Goal: Register for event/course

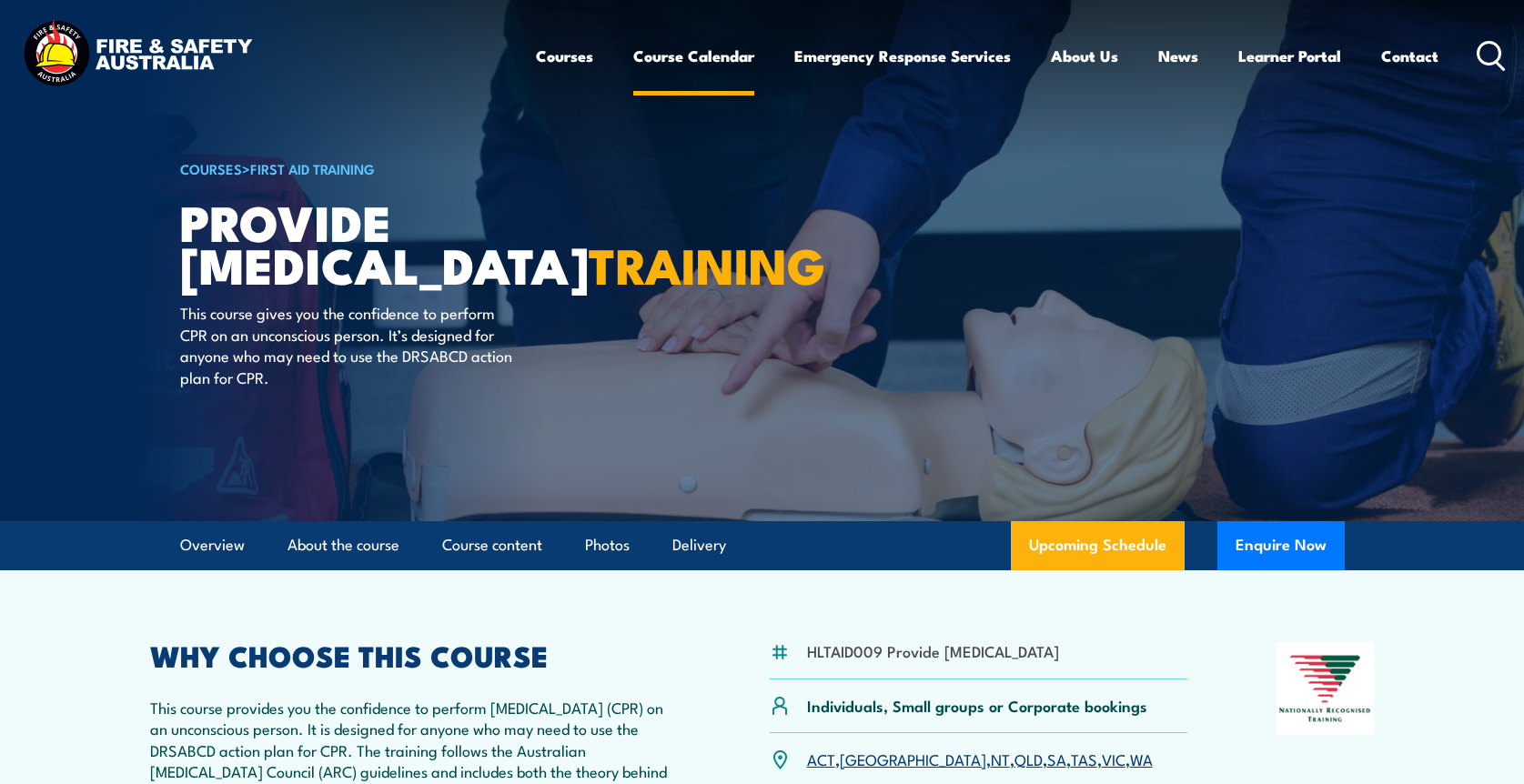
click at [681, 60] on link "Course Calendar" at bounding box center [694, 56] width 121 height 49
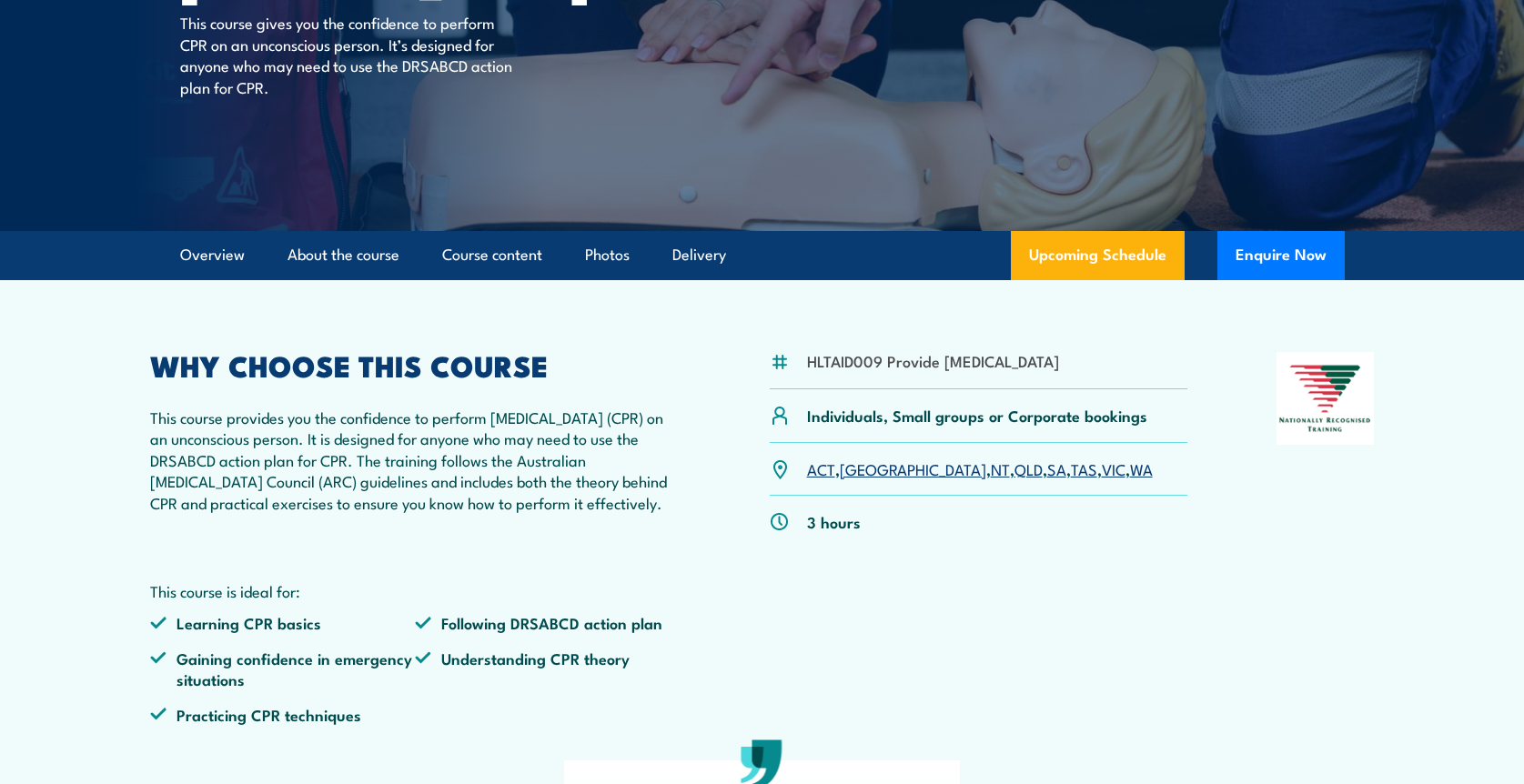
scroll to position [335, 0]
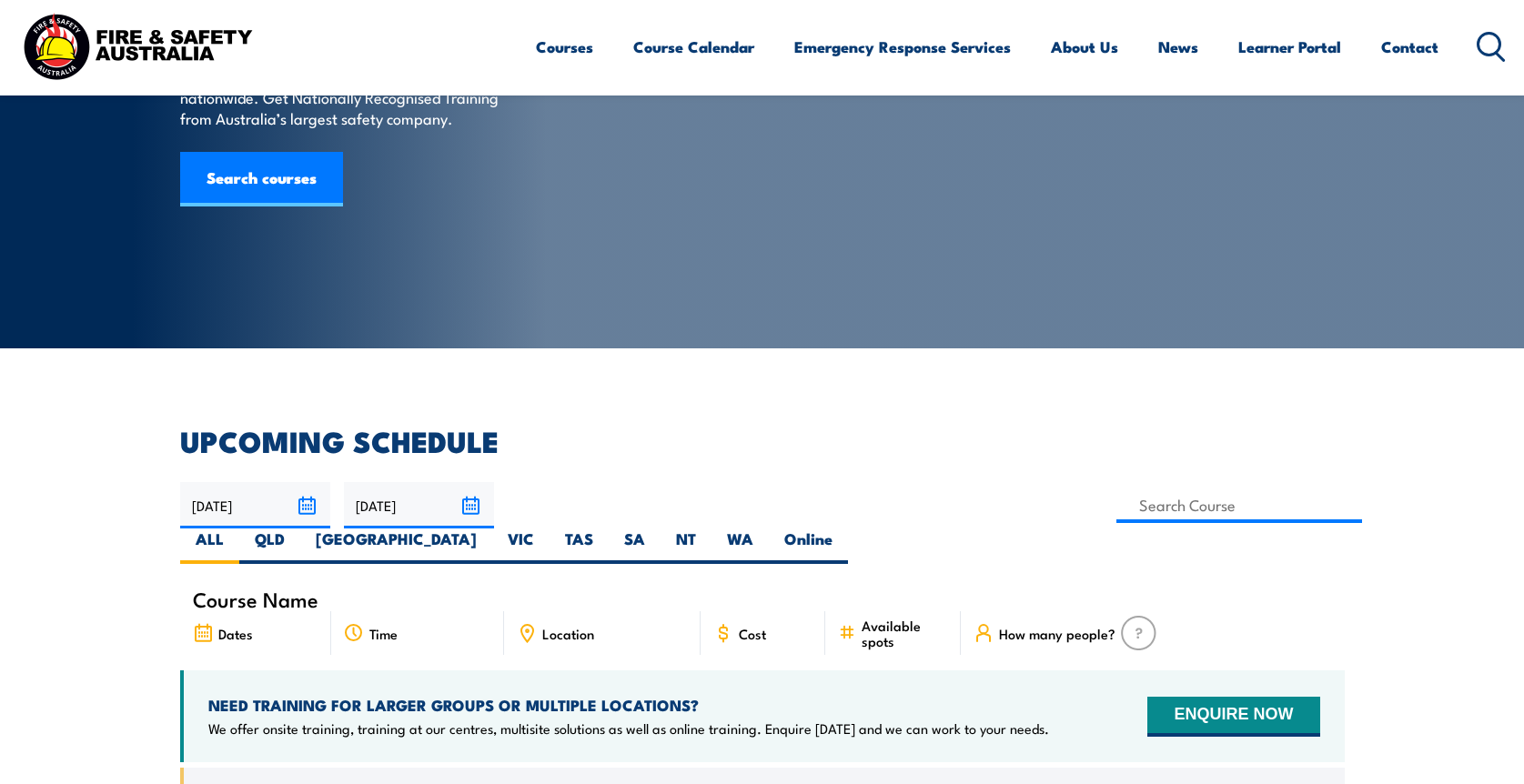
scroll to position [92, 0]
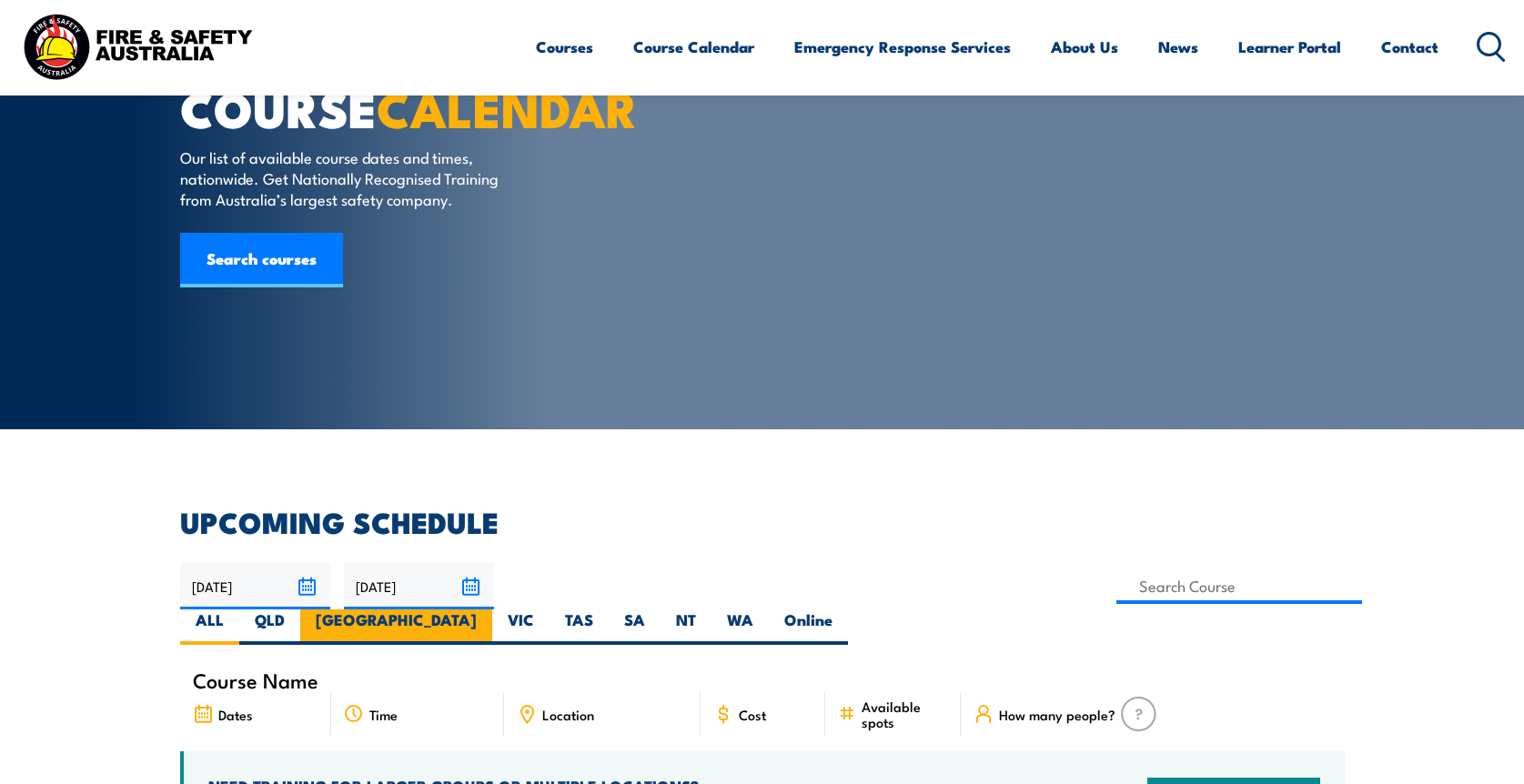
click at [492, 610] on label "[GEOGRAPHIC_DATA]" at bounding box center [396, 627] width 192 height 36
click at [488, 610] on input "[GEOGRAPHIC_DATA]" at bounding box center [482, 615] width 12 height 12
radio input "true"
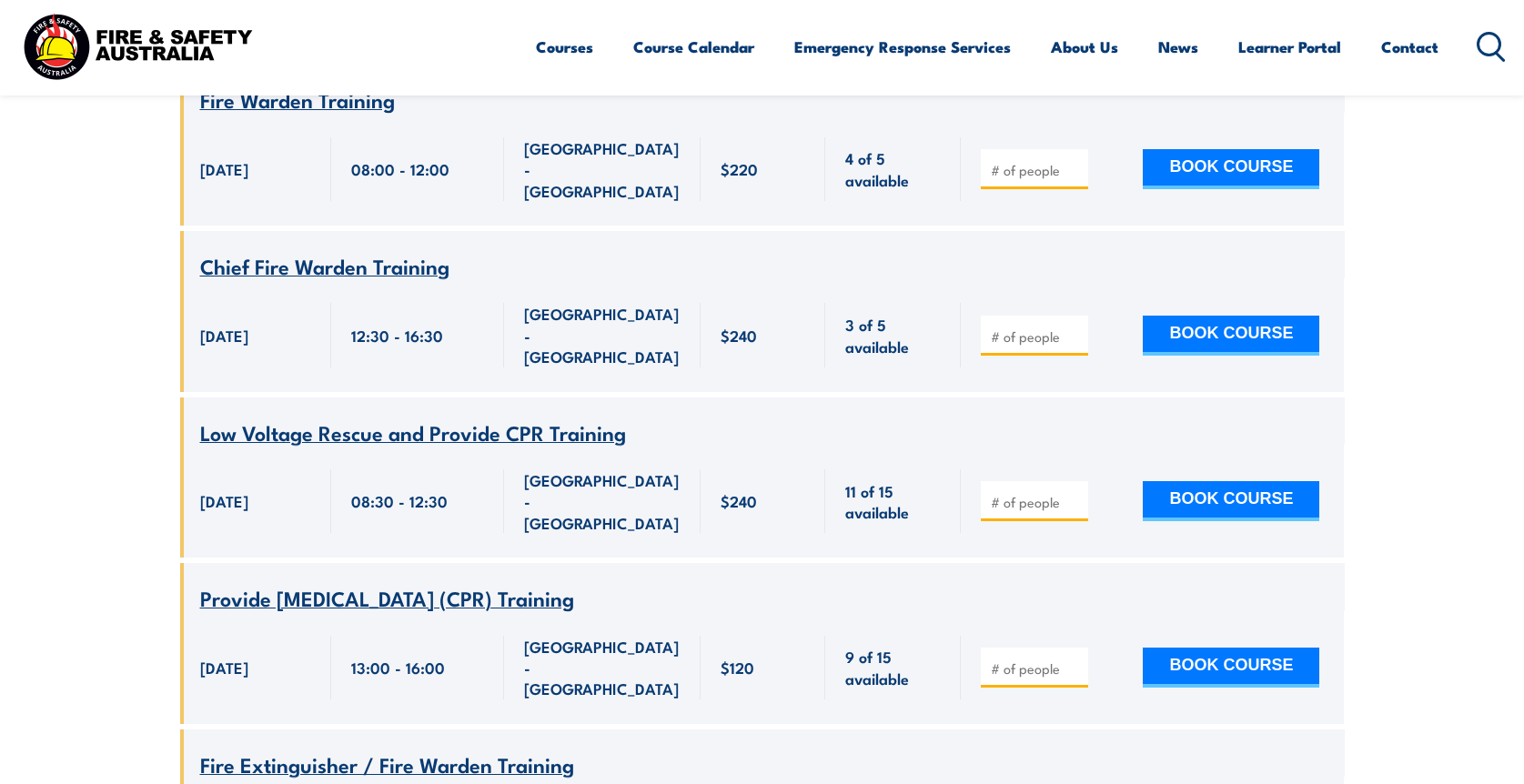
scroll to position [4753, 0]
